Goal: Information Seeking & Learning: Learn about a topic

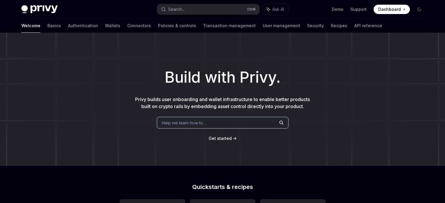
scroll to position [176, 0]
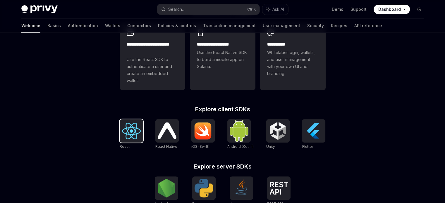
drag, startPoint x: 0, startPoint y: 0, endPoint x: 124, endPoint y: 140, distance: 186.9
click at [124, 139] on img at bounding box center [131, 131] width 19 height 17
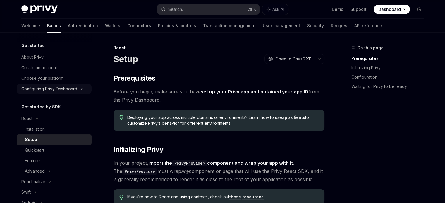
click at [82, 88] on icon at bounding box center [82, 88] width 2 height 7
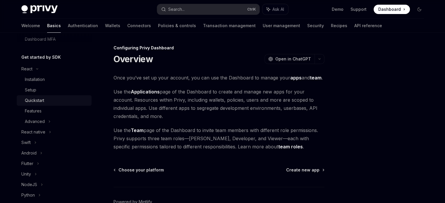
scroll to position [113, 0]
click at [33, 94] on link "Setup" at bounding box center [54, 89] width 75 height 11
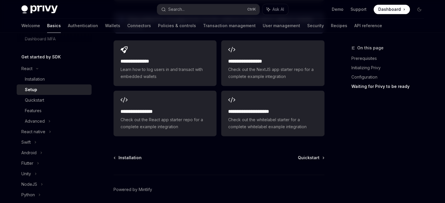
scroll to position [800, 0]
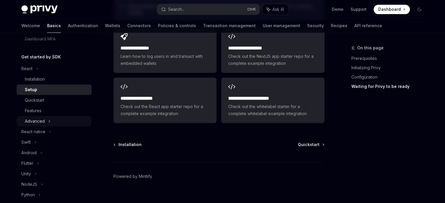
click at [48, 125] on div "Advanced" at bounding box center [54, 121] width 75 height 11
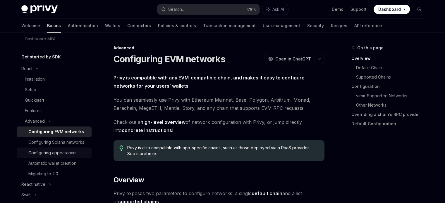
click at [58, 156] on div "Configuring appearance" at bounding box center [51, 152] width 47 height 7
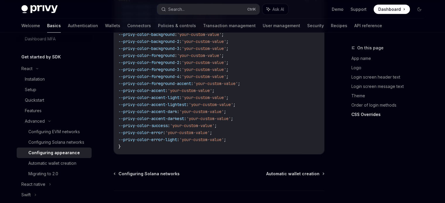
scroll to position [1521, 0]
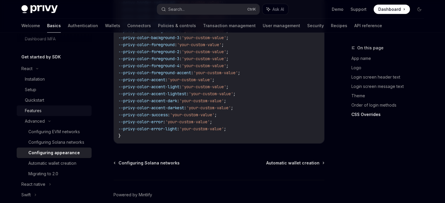
click at [46, 115] on link "Features" at bounding box center [54, 111] width 75 height 11
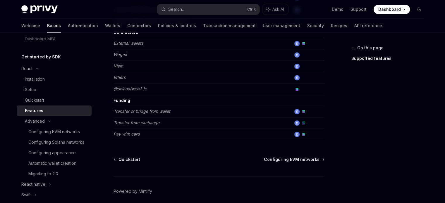
scroll to position [395, 0]
click at [334, 10] on link "Demo" at bounding box center [337, 9] width 12 height 6
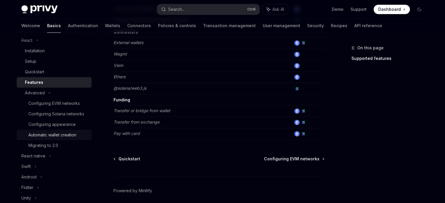
scroll to position [145, 0]
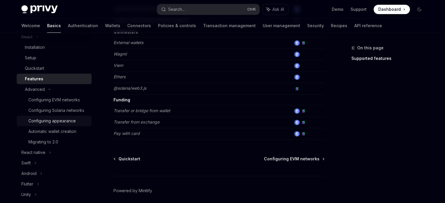
click at [64, 125] on div "Configuring appearance" at bounding box center [51, 120] width 47 height 7
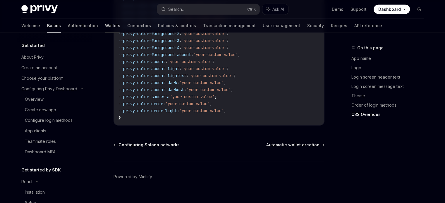
click at [105, 27] on link "Wallets" at bounding box center [112, 26] width 15 height 14
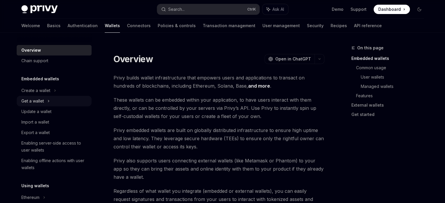
click at [50, 101] on div "Get a wallet" at bounding box center [54, 101] width 75 height 11
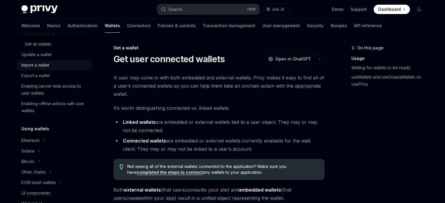
scroll to position [89, 0]
click at [54, 5] on icon at bounding box center [55, 1] width 2 height 7
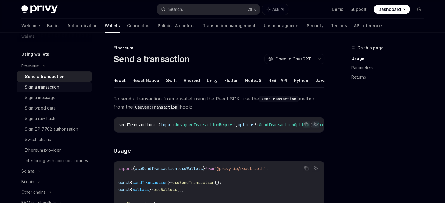
scroll to position [163, 0]
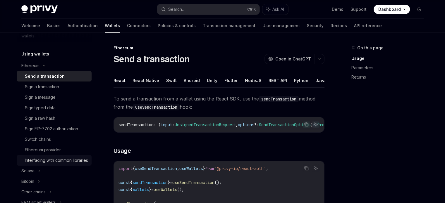
click at [52, 163] on div "Interfacing with common libraries" at bounding box center [56, 160] width 63 height 7
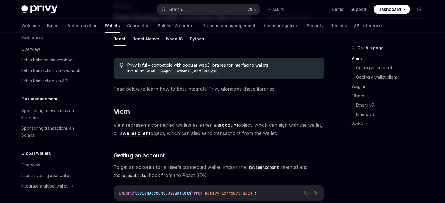
scroll to position [52, 0]
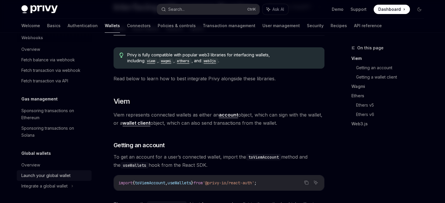
click at [59, 176] on div "Launch your global wallet" at bounding box center [45, 175] width 49 height 7
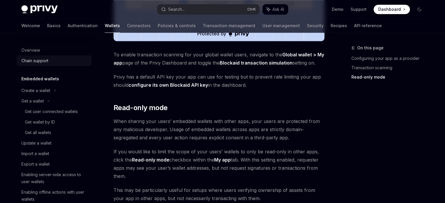
click at [36, 57] on div "Chain support" at bounding box center [34, 60] width 27 height 7
type textarea "*"
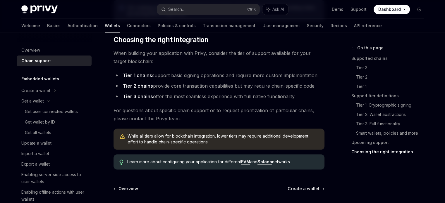
scroll to position [732, 0]
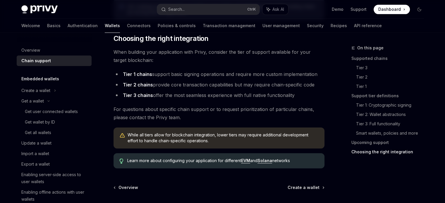
click at [198, 16] on div "Privy Docs home page Search... Ctrl K Ask AI Demo Support Dashboard Dashboard S…" at bounding box center [222, 9] width 402 height 19
click at [198, 13] on button "Search... Ctrl K" at bounding box center [208, 9] width 102 height 11
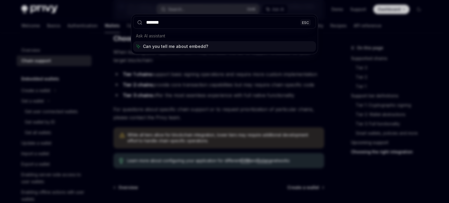
type input "********"
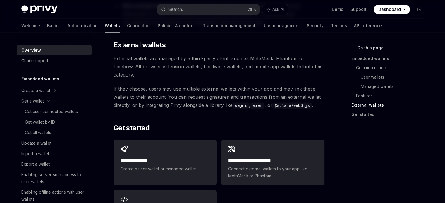
scroll to position [872, 0]
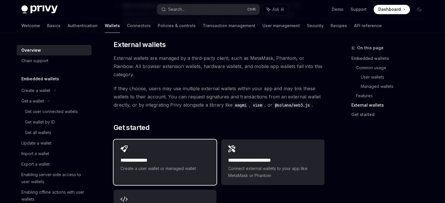
click at [181, 141] on div "**********" at bounding box center [164, 158] width 103 height 39
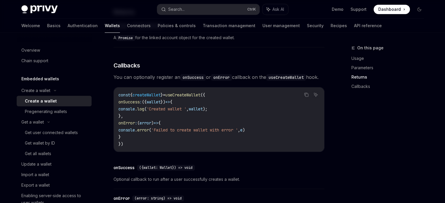
scroll to position [495, 0]
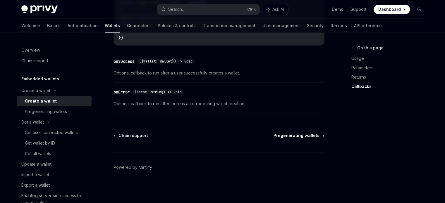
click at [293, 134] on span "Pregenerating wallets" at bounding box center [296, 136] width 46 height 6
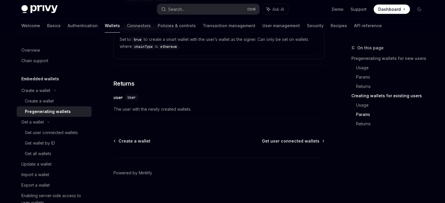
scroll to position [1143, 0]
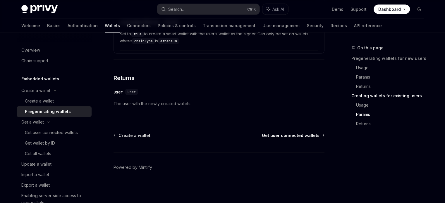
click at [306, 135] on span "Get user connected wallets" at bounding box center [291, 136] width 58 height 6
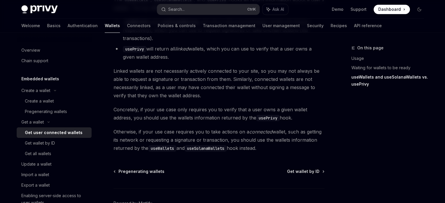
scroll to position [586, 0]
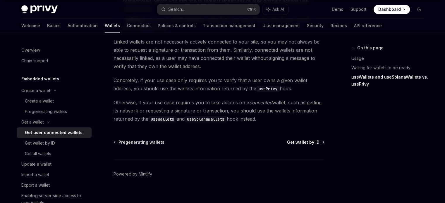
click at [306, 139] on span "Get wallet by ID" at bounding box center [303, 142] width 32 height 6
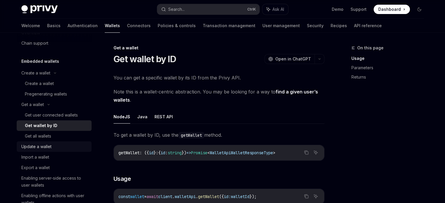
scroll to position [26, 0]
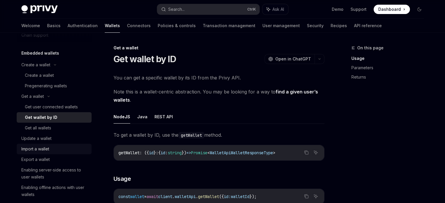
click at [39, 147] on div "Import a wallet" at bounding box center [35, 149] width 28 height 7
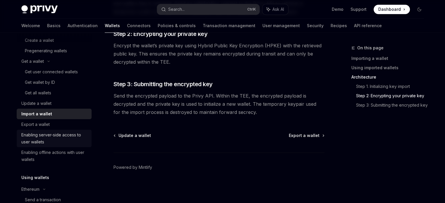
scroll to position [63, 0]
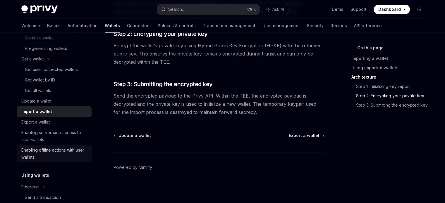
click at [36, 155] on div "Enabling offline actions with user wallets" at bounding box center [54, 154] width 67 height 14
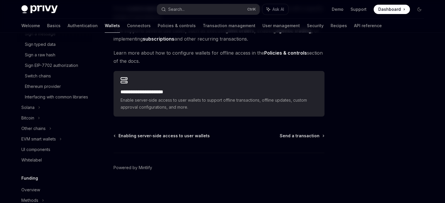
scroll to position [248, 0]
click at [53, 134] on div "Other chains" at bounding box center [54, 128] width 75 height 11
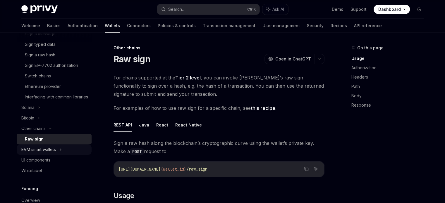
click at [64, 155] on div "EVM smart wallets" at bounding box center [54, 149] width 75 height 11
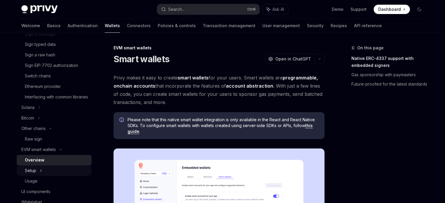
click at [41, 174] on icon at bounding box center [41, 170] width 2 height 7
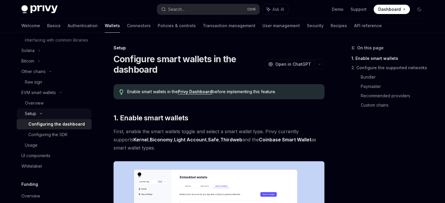
scroll to position [305, 0]
click at [29, 106] on div "Overview" at bounding box center [34, 102] width 19 height 7
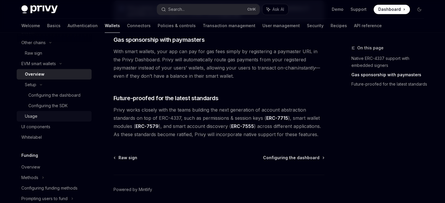
scroll to position [334, 0]
click at [47, 130] on div "UI components" at bounding box center [35, 126] width 29 height 7
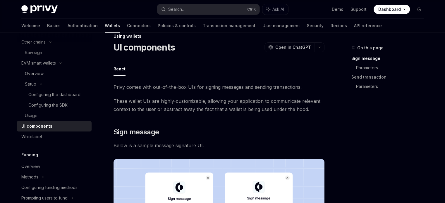
scroll to position [12, 0]
click at [199, 113] on span "These wallet UIs are highly-customizable, allowing your application to communic…" at bounding box center [218, 105] width 211 height 16
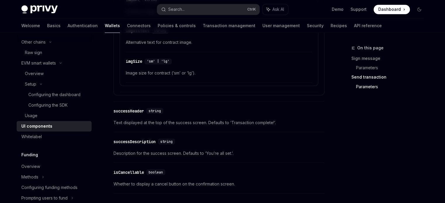
scroll to position [1107, 0]
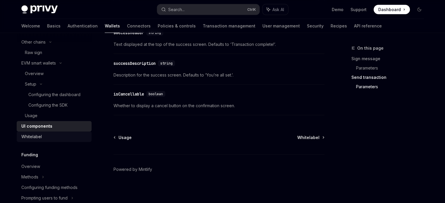
click at [35, 142] on link "Whitelabel" at bounding box center [54, 137] width 75 height 11
type textarea "*"
